Goal: Task Accomplishment & Management: Use online tool/utility

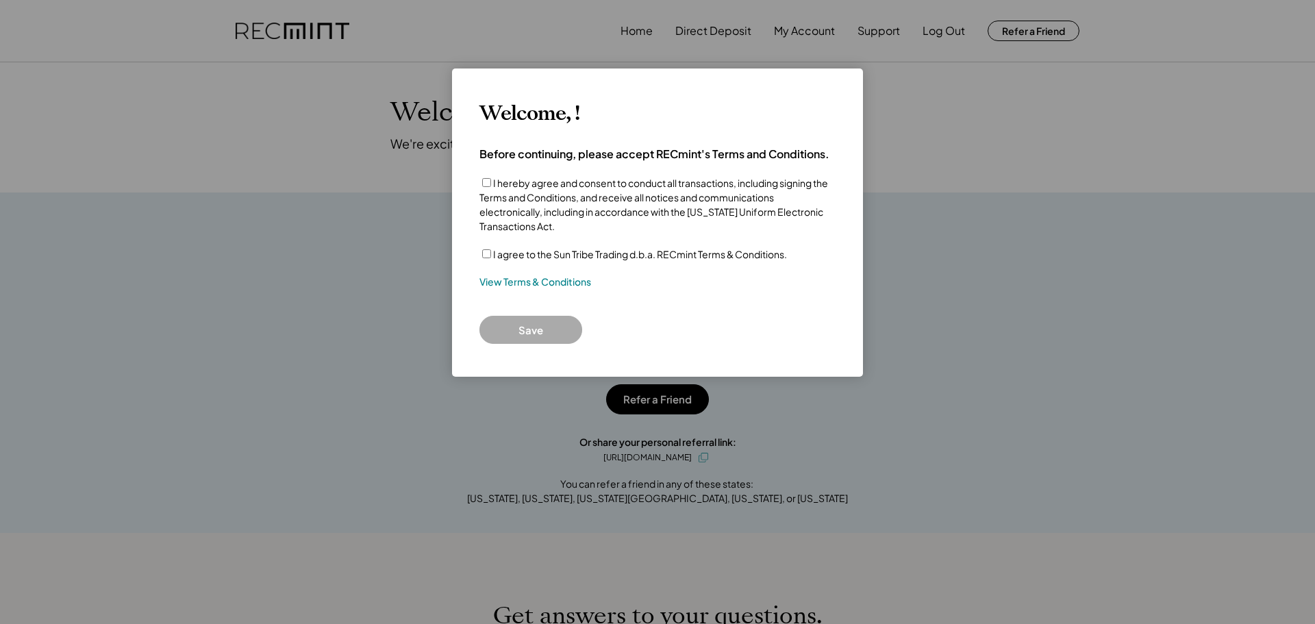
click at [492, 252] on div "I agree to the Sun Tribe Trading d.b.a. RECmint Terms & Conditions." at bounding box center [657, 254] width 356 height 14
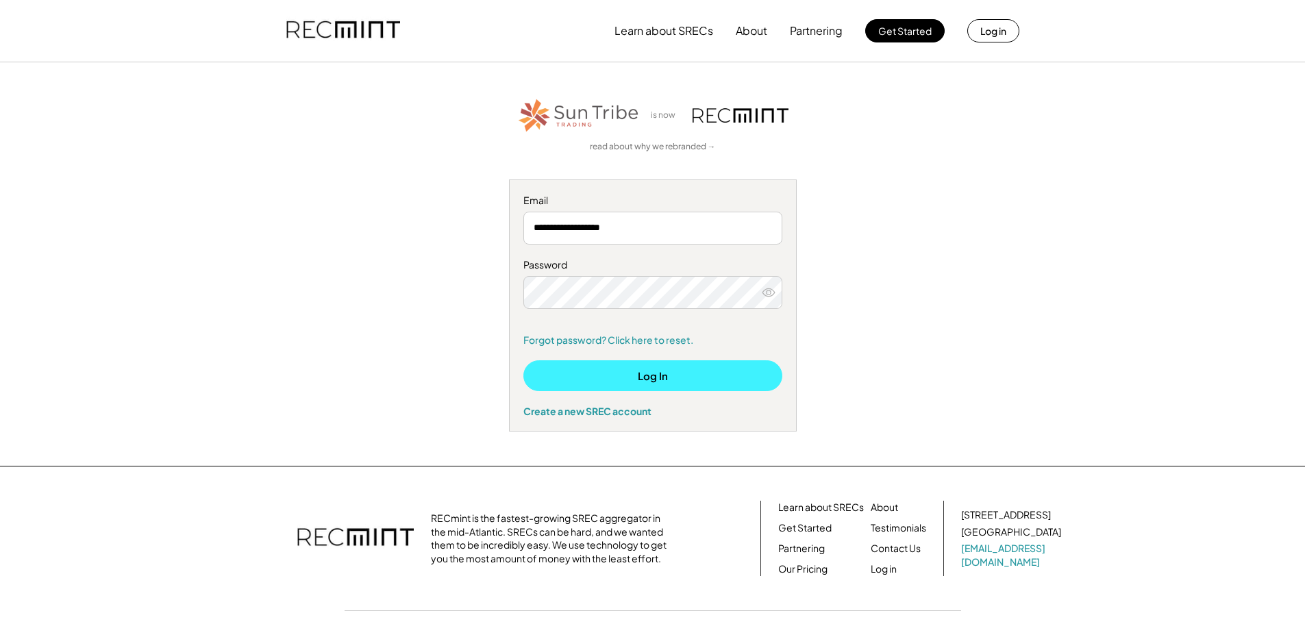
click at [657, 377] on button "Log In" at bounding box center [652, 375] width 259 height 31
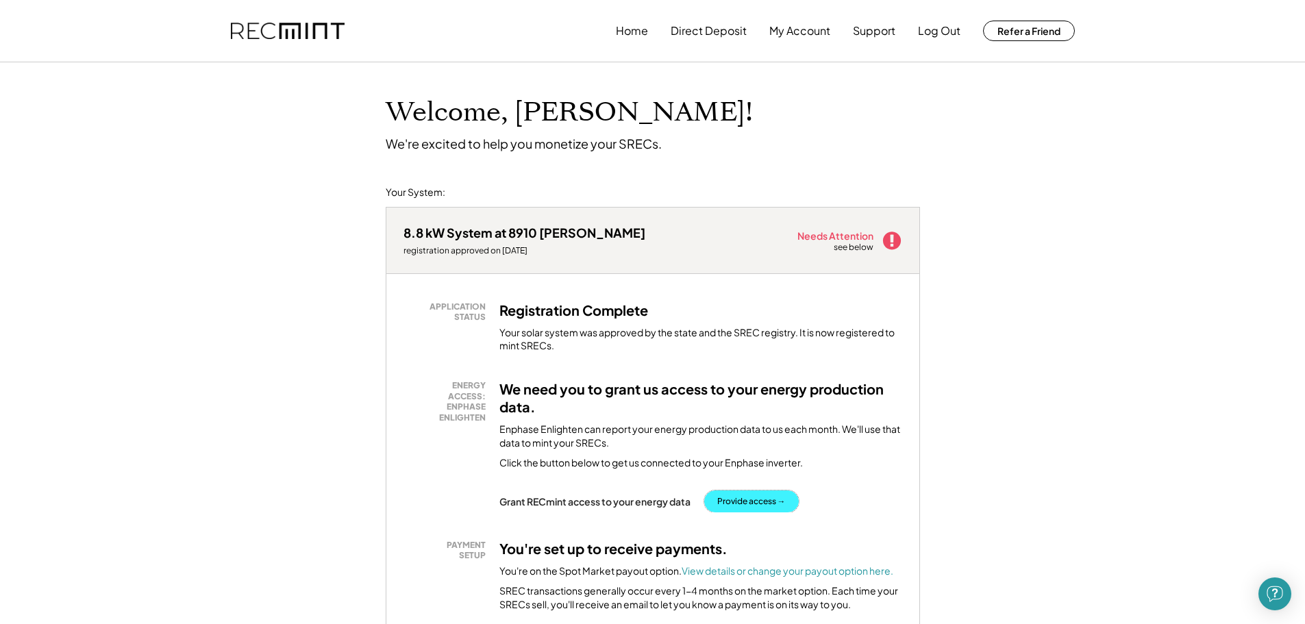
click at [779, 497] on button "Provide access →" at bounding box center [751, 501] width 95 height 22
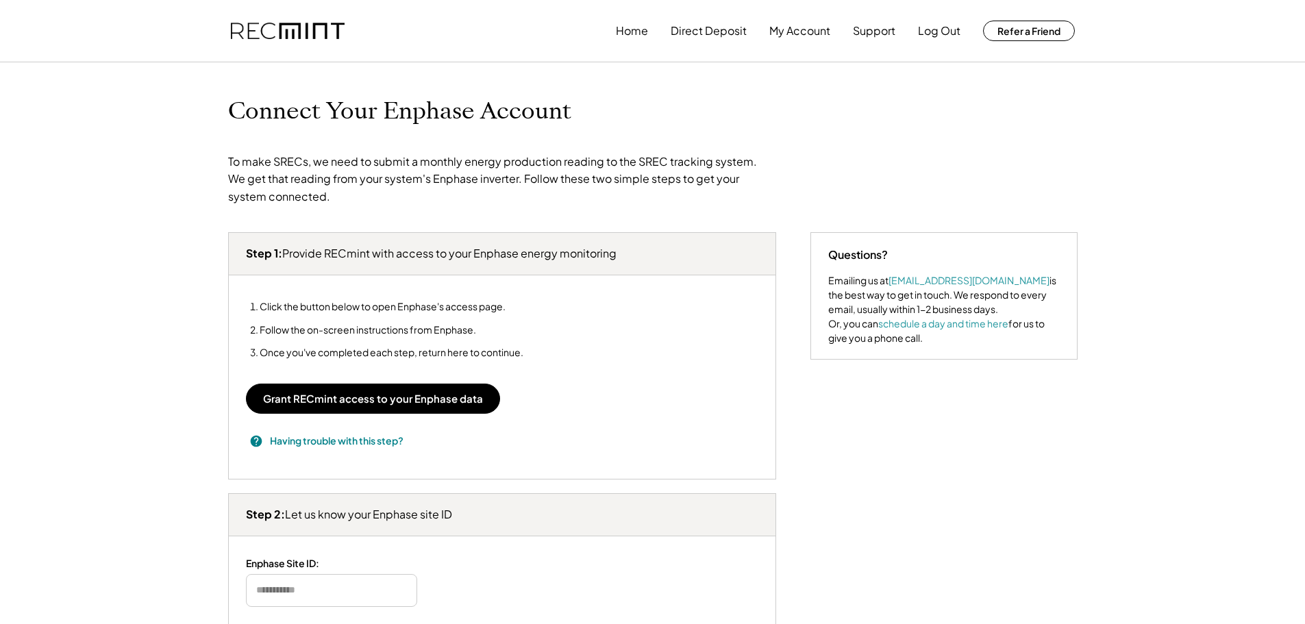
type input "*******"
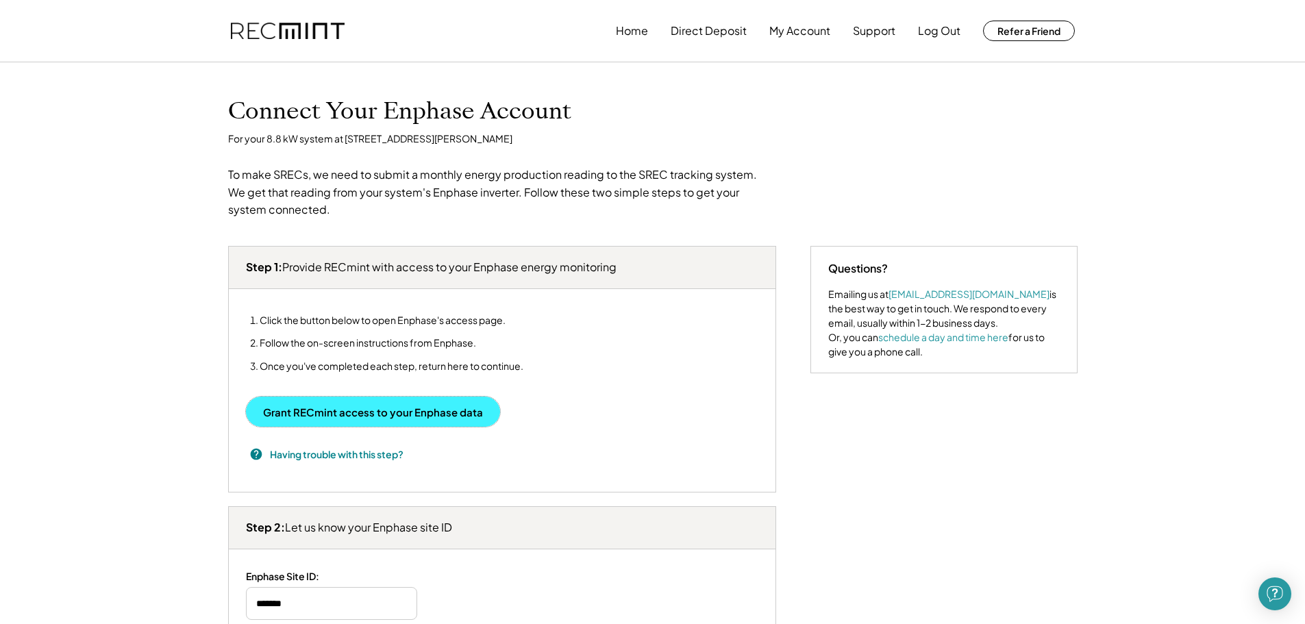
click at [399, 411] on button "Grant RECmint access to your Enphase data" at bounding box center [373, 412] width 254 height 30
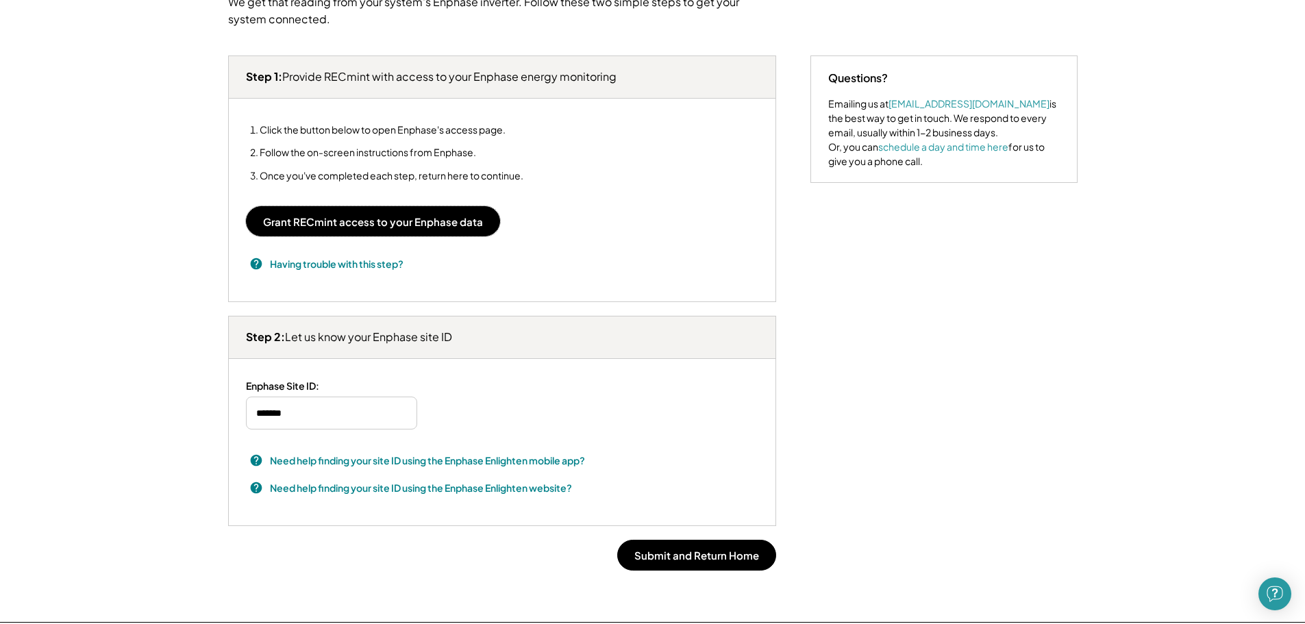
scroll to position [205, 0]
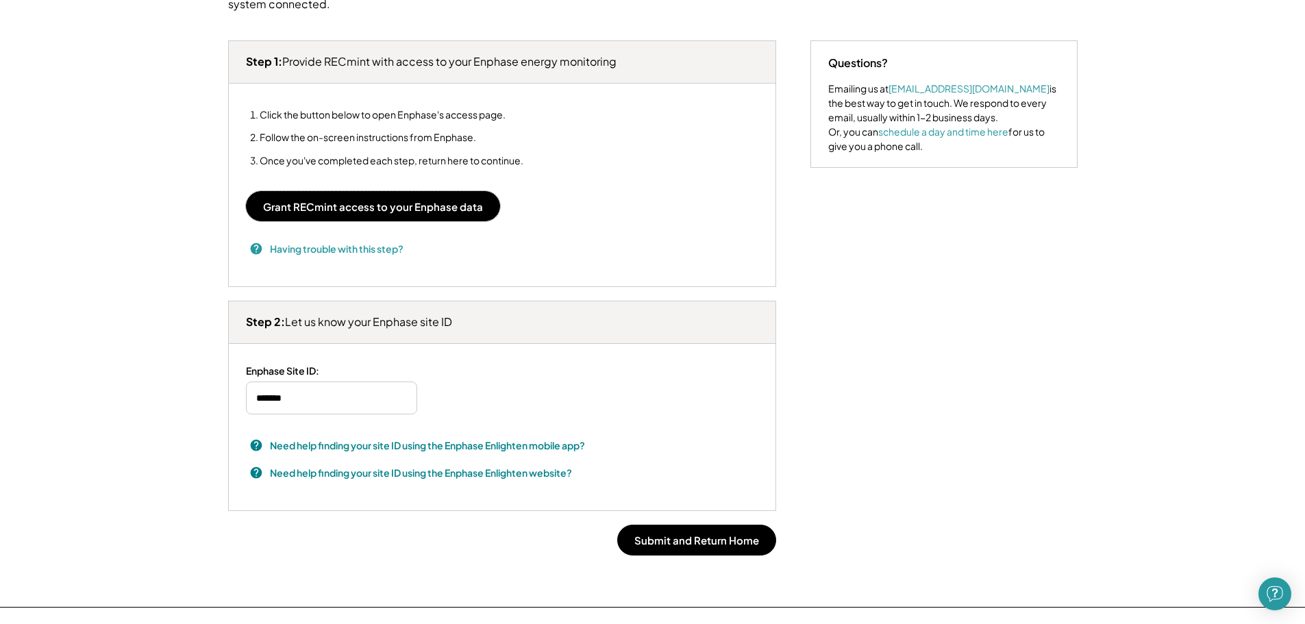
click at [382, 250] on h3 "Having trouble with this step?" at bounding box center [337, 249] width 134 height 14
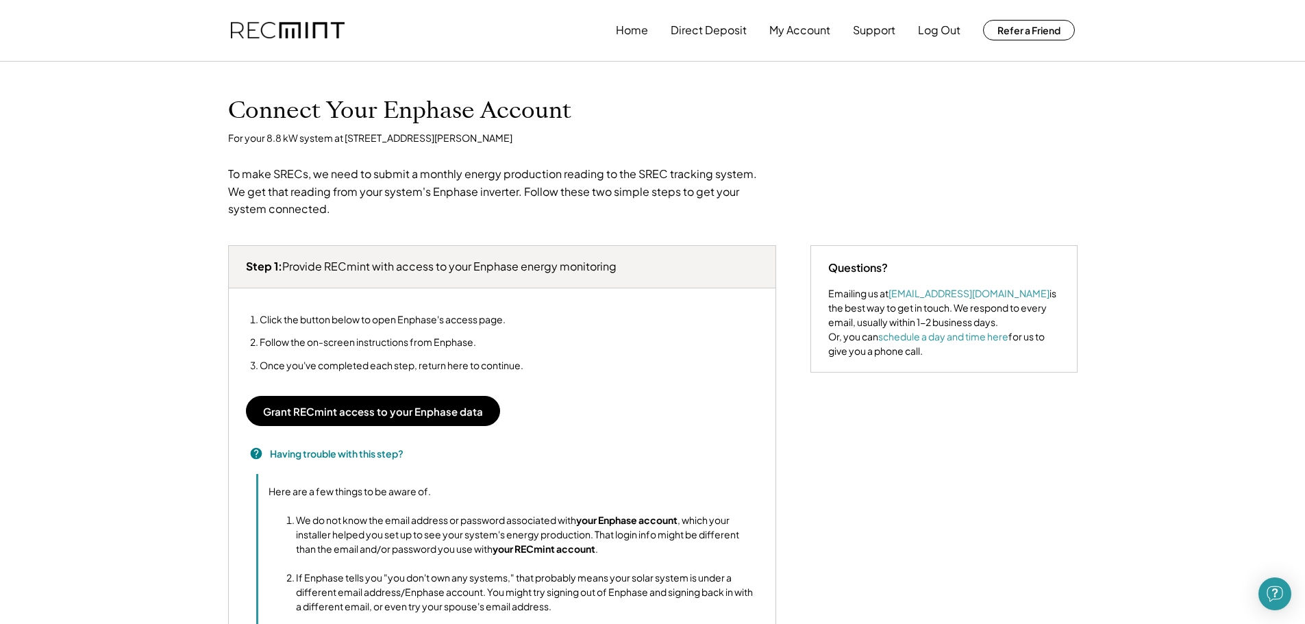
scroll to position [0, 0]
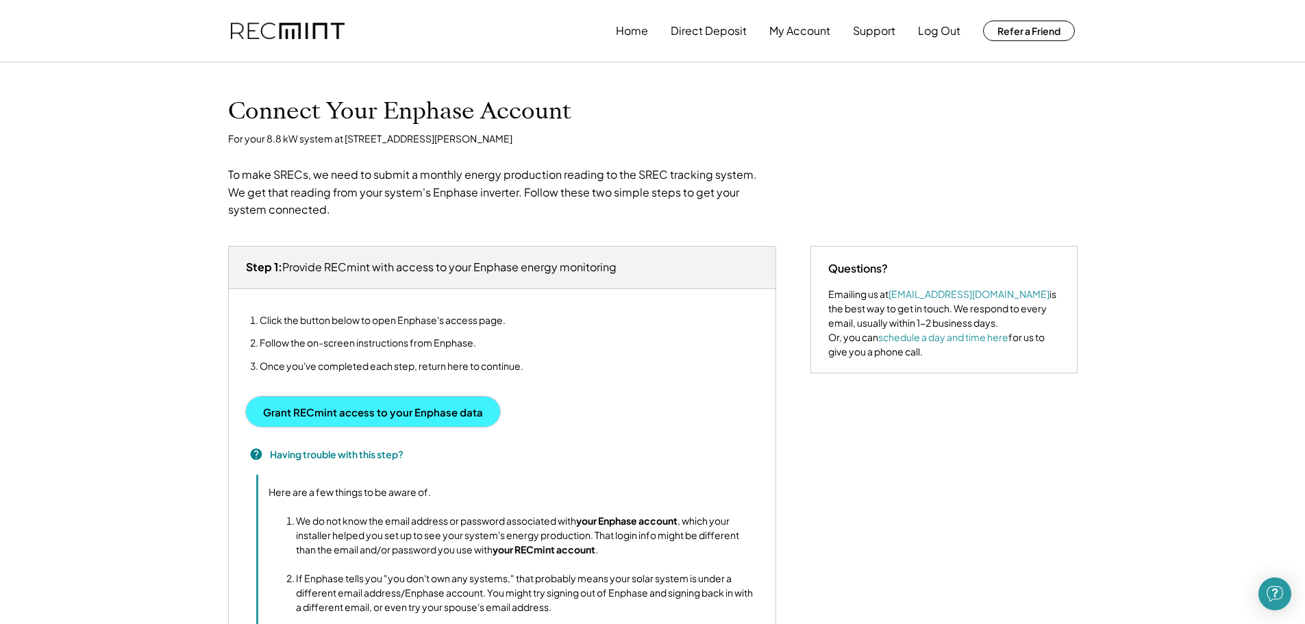
click at [429, 411] on button "Grant RECmint access to your Enphase data" at bounding box center [373, 412] width 254 height 30
click at [455, 407] on button "Grant RECmint access to your Enphase data" at bounding box center [373, 412] width 254 height 30
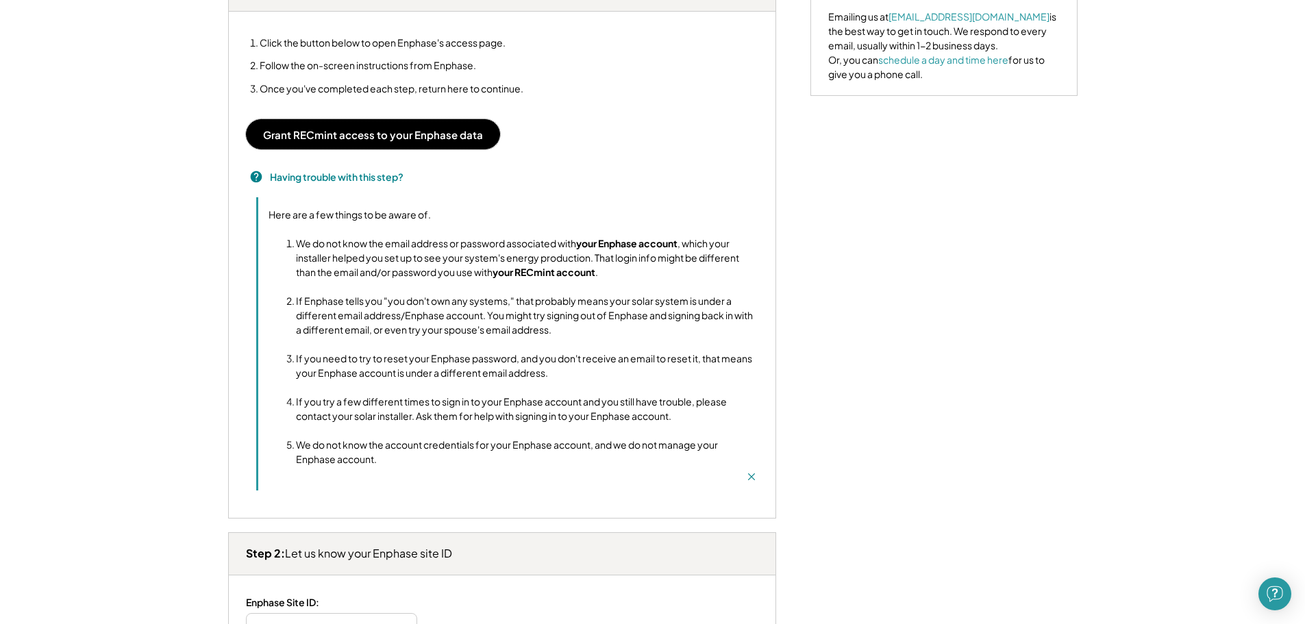
scroll to position [274, 0]
